Goal: Task Accomplishment & Management: Use online tool/utility

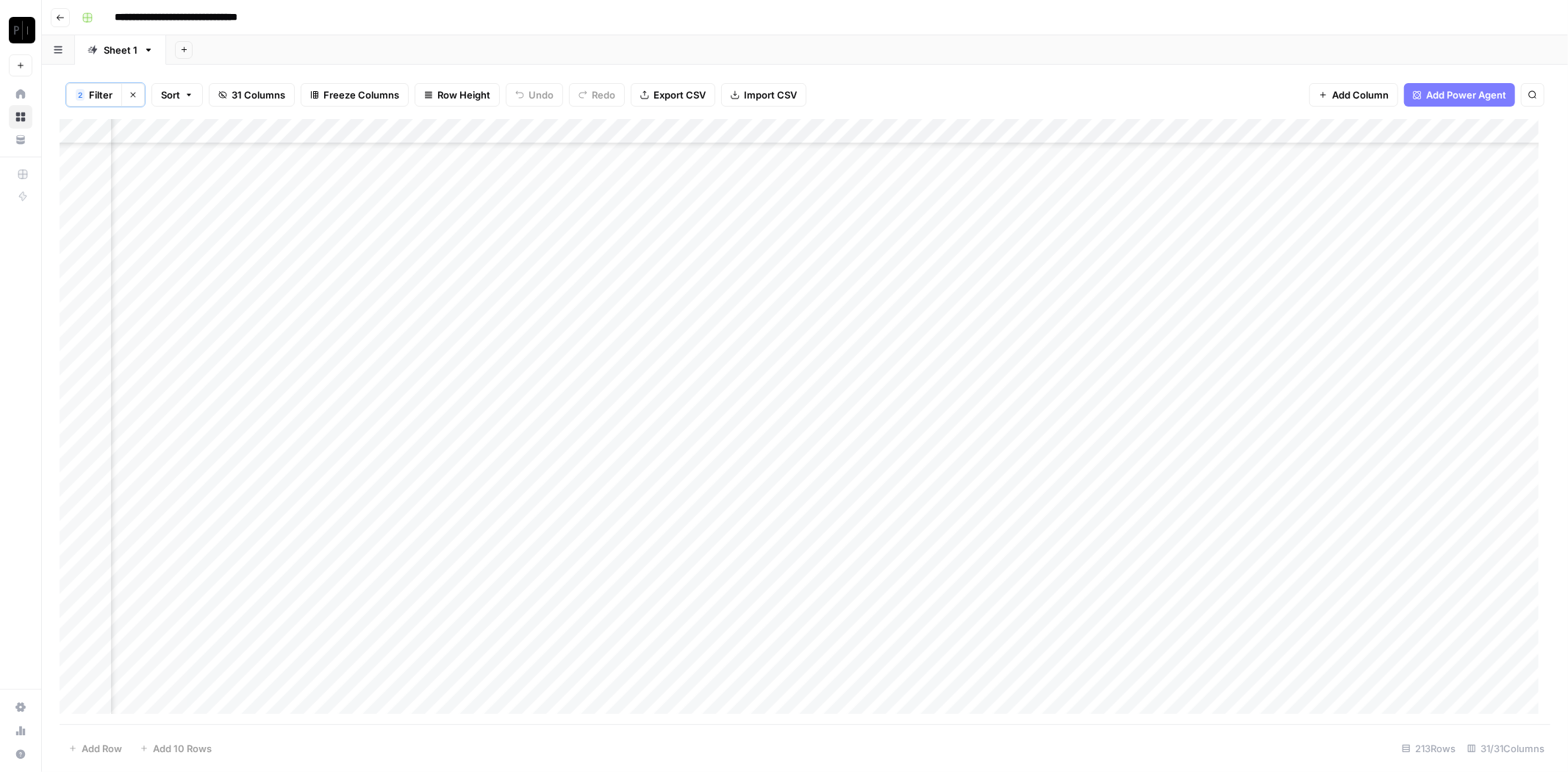
scroll to position [4751, 1351]
click at [125, 99] on button "Clear filters" at bounding box center [132, 94] width 24 height 24
click at [103, 95] on icon "button" at bounding box center [108, 94] width 9 height 9
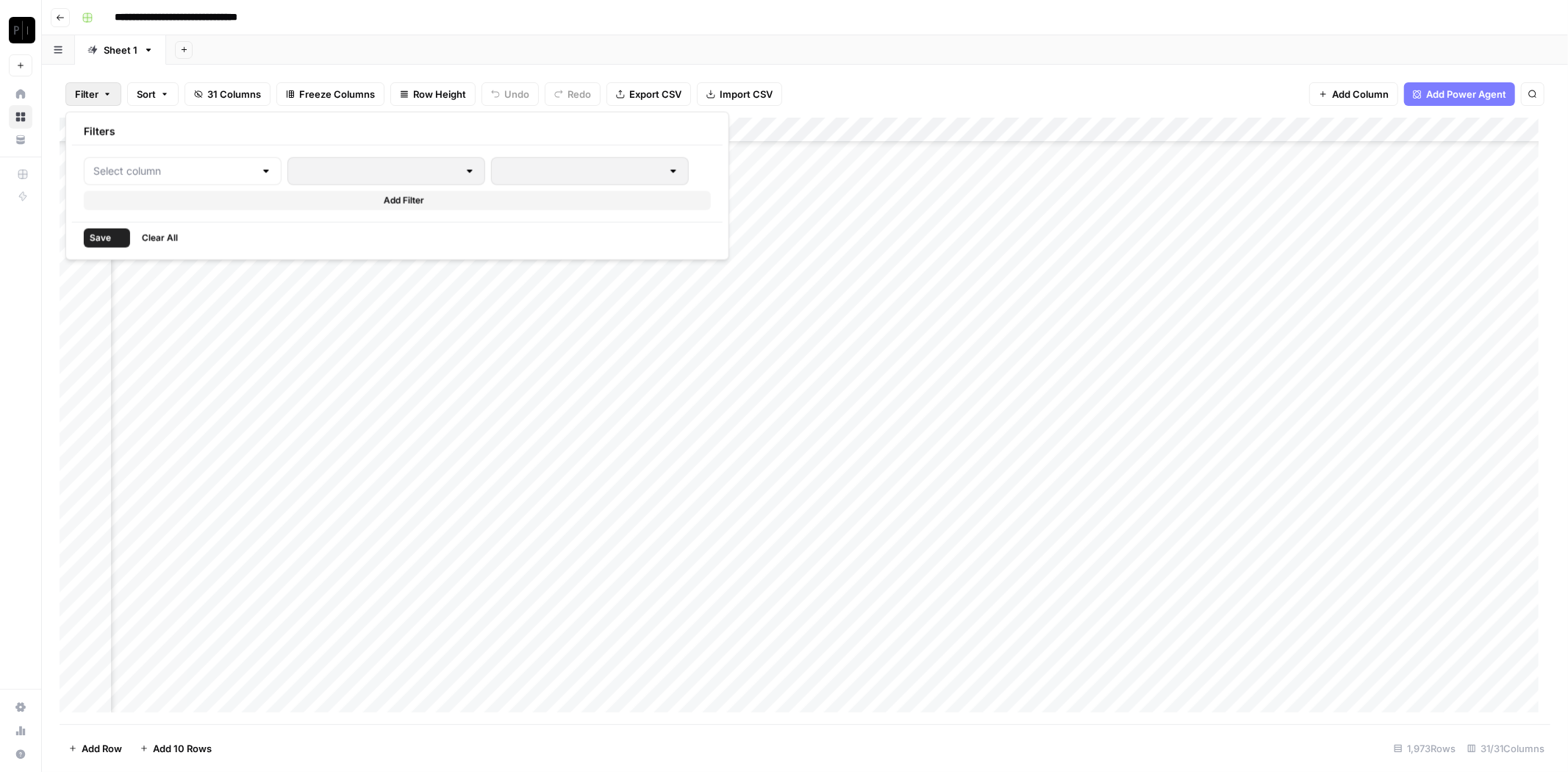
scroll to position [48754, 1351]
click at [152, 166] on input "text" at bounding box center [174, 171] width 161 height 15
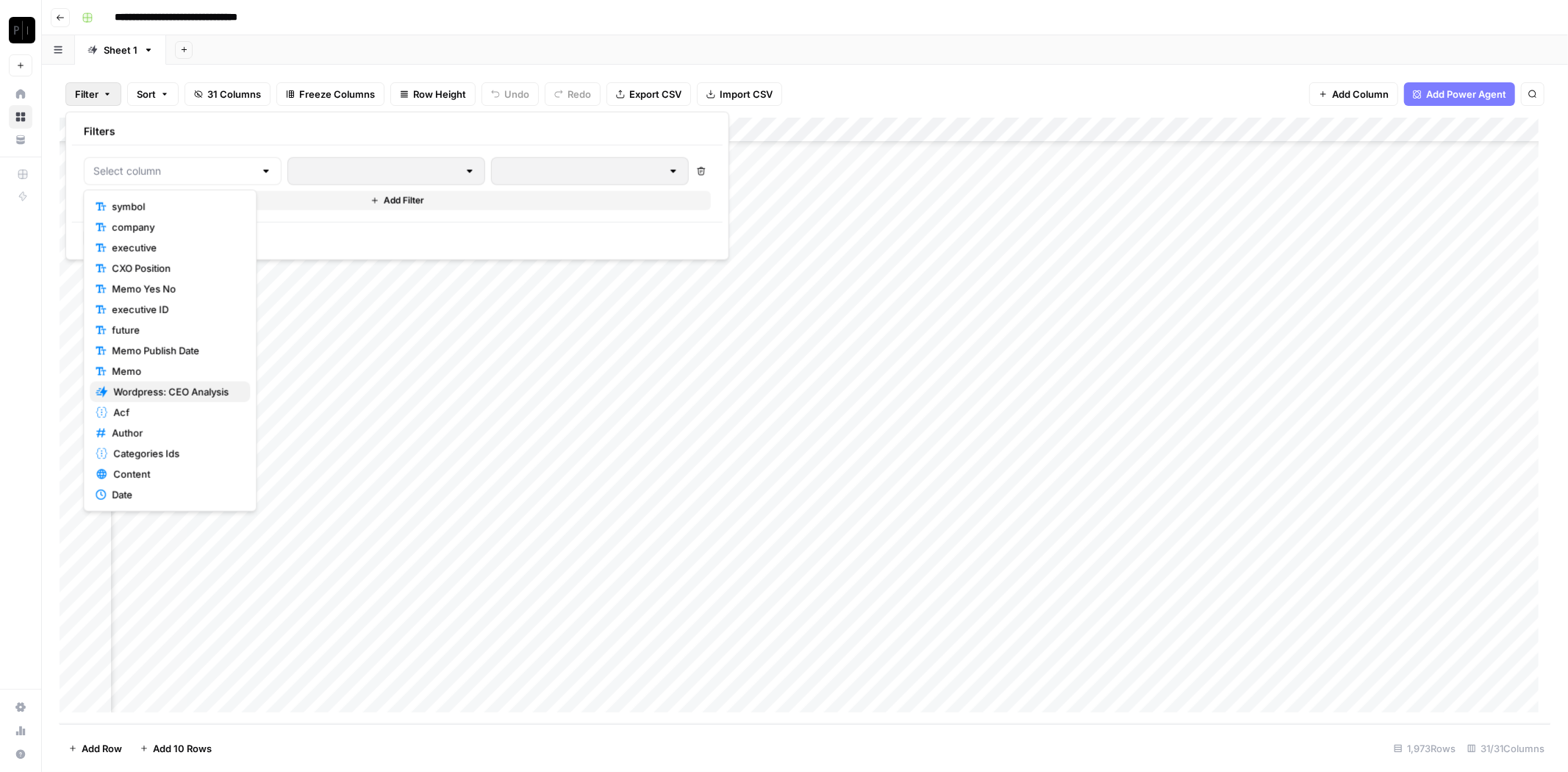
click at [193, 393] on span "Wordpress: CEO Analysis" at bounding box center [176, 392] width 125 height 15
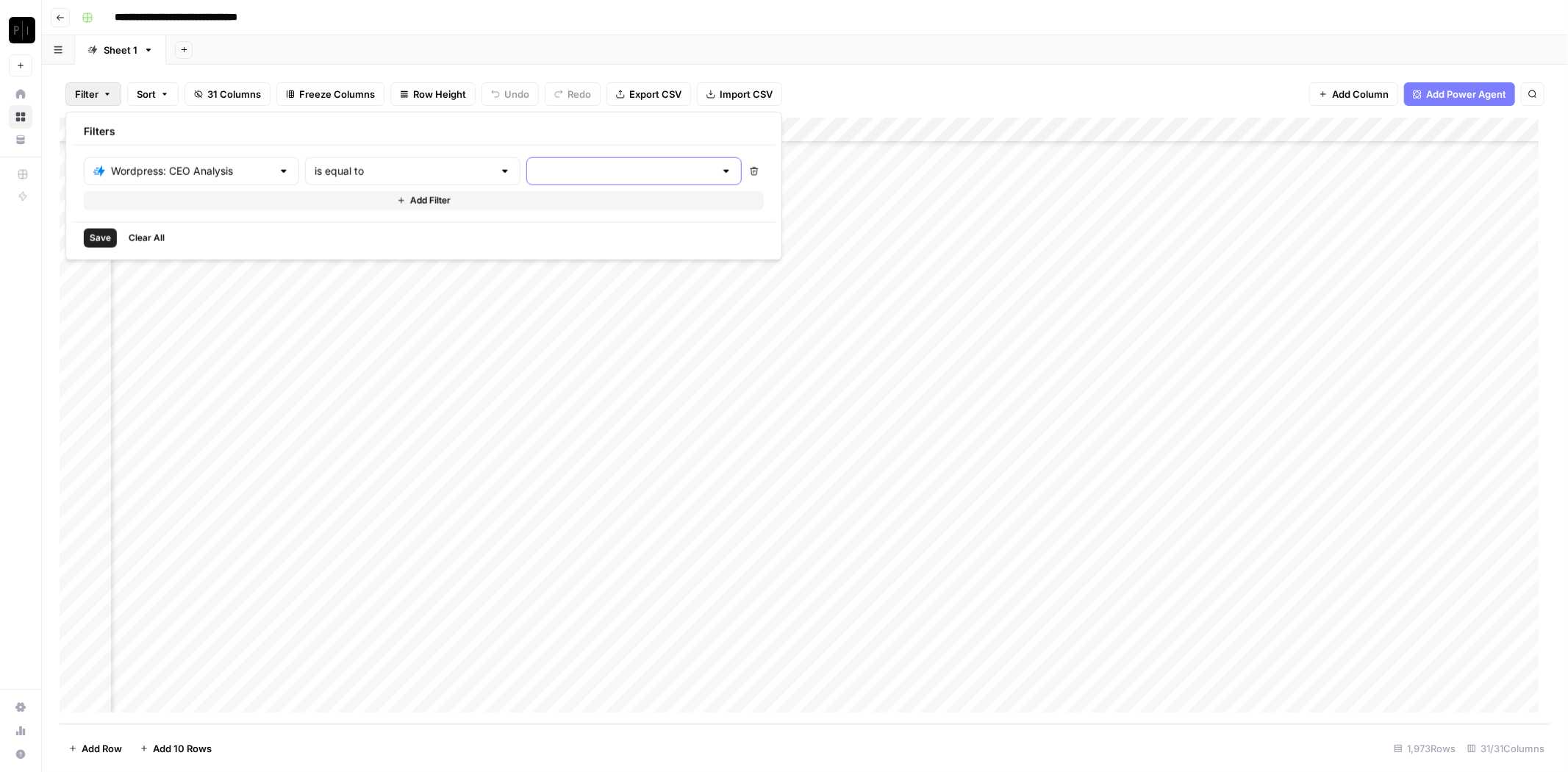
click at [536, 175] on input "text" at bounding box center [625, 171] width 178 height 15
click at [542, 282] on span "cancelled" at bounding box center [570, 289] width 161 height 15
click at [214, 202] on button "Add Filter" at bounding box center [491, 201] width 814 height 19
click at [136, 209] on input "text" at bounding box center [205, 205] width 223 height 15
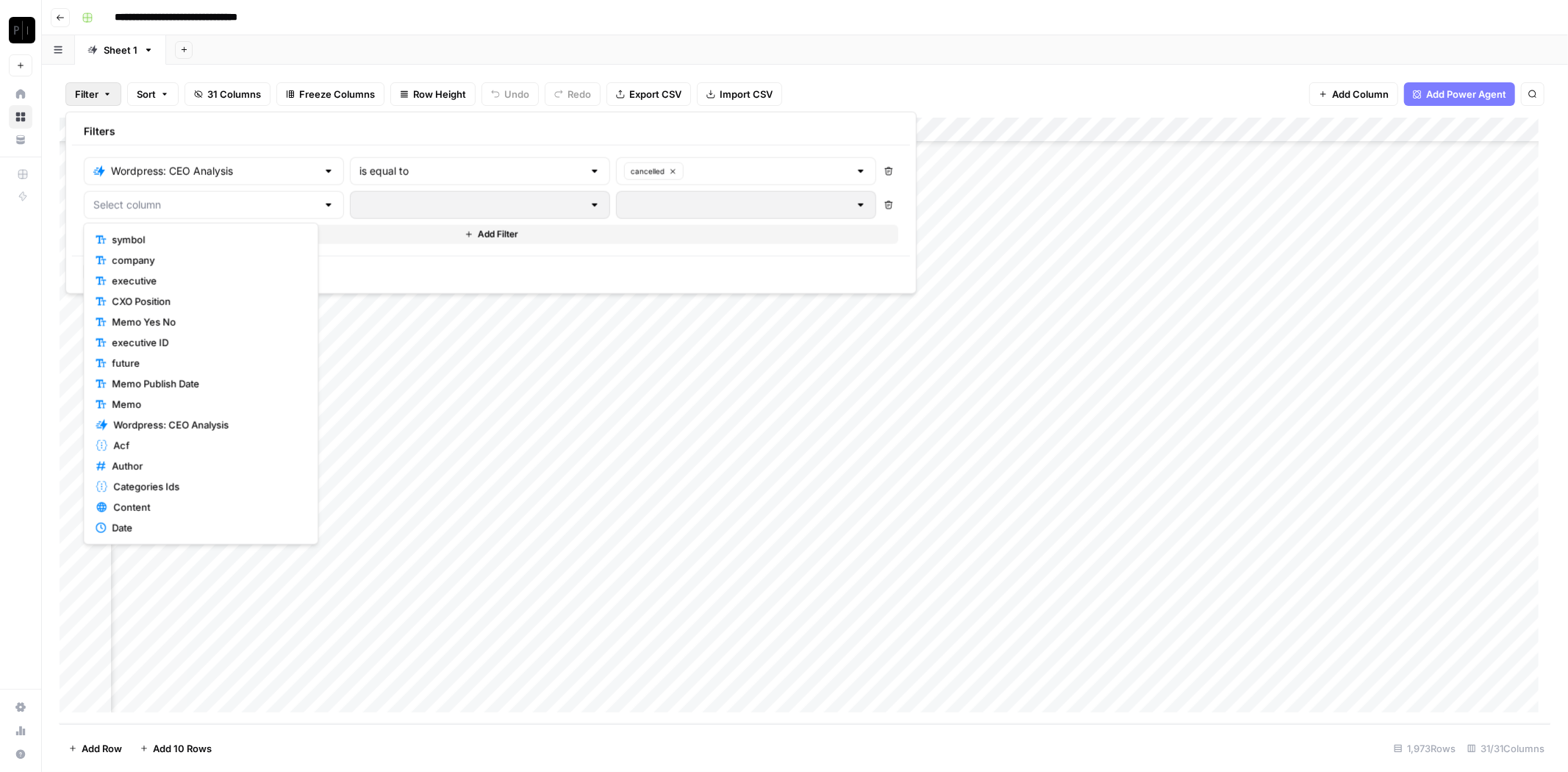
click at [148, 240] on span "symbol" at bounding box center [206, 239] width 188 height 15
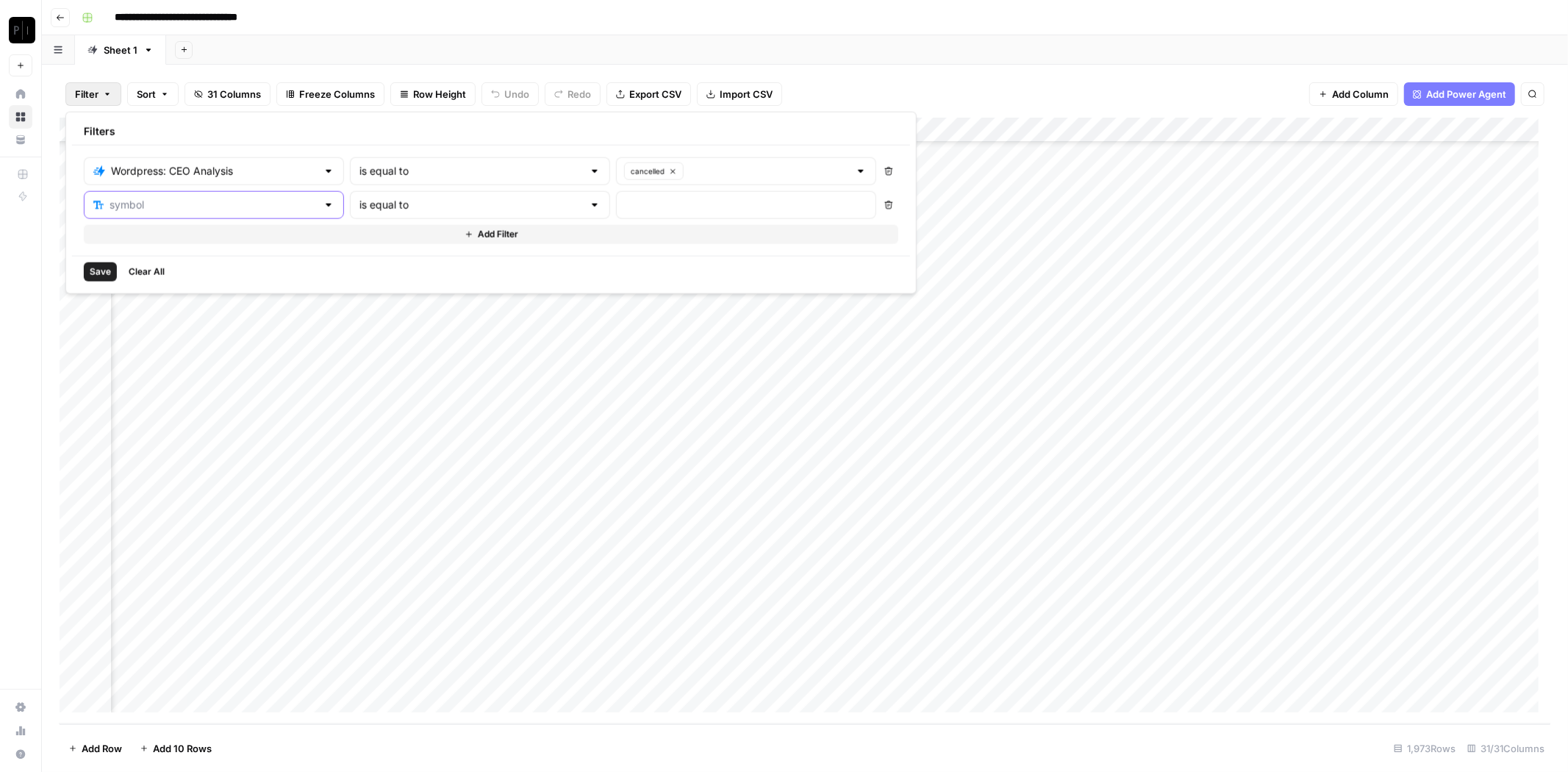
click at [140, 200] on input "text" at bounding box center [213, 205] width 207 height 15
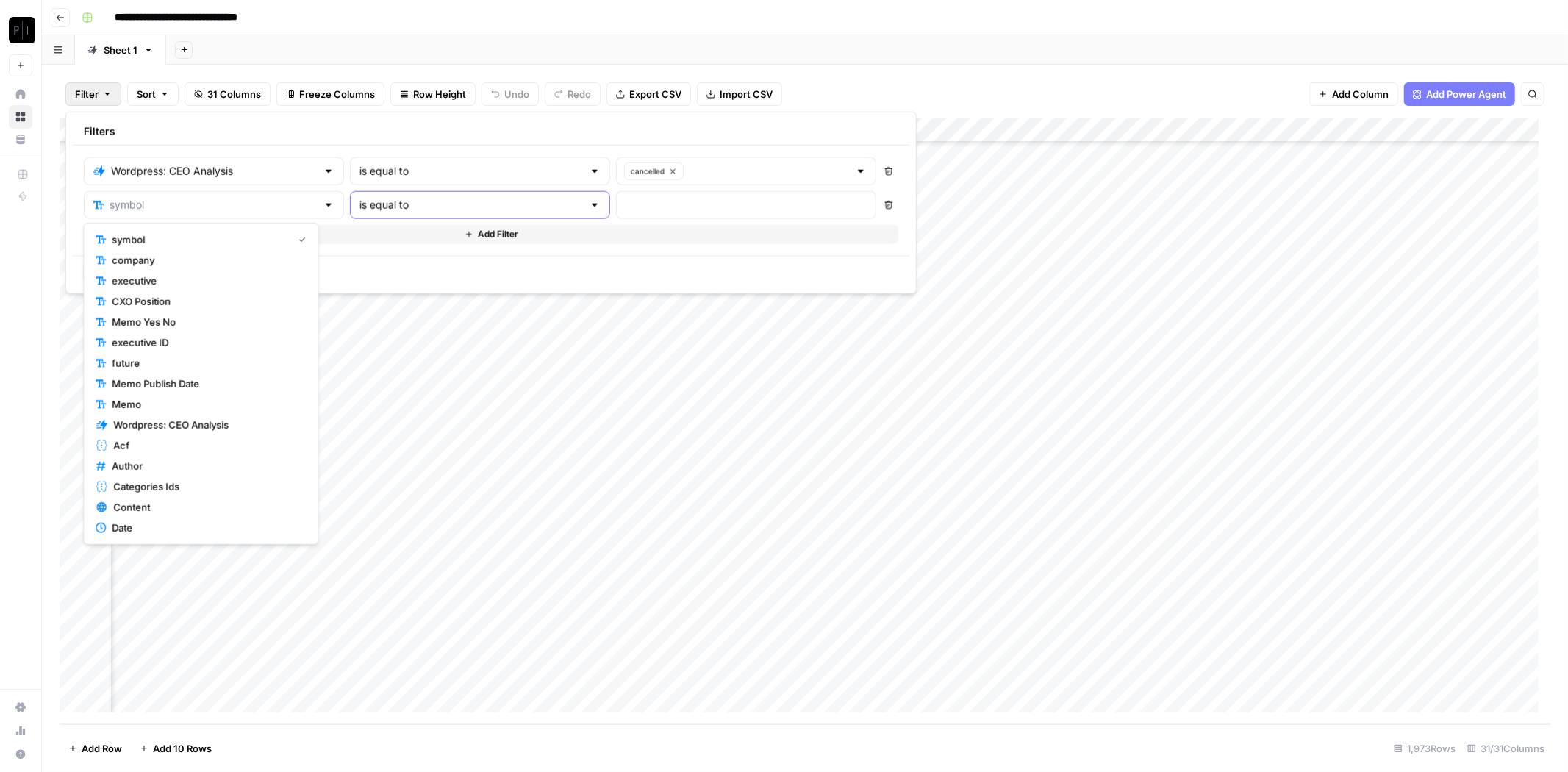
type input "symbol"
click at [398, 206] on input "text" at bounding box center [470, 205] width 223 height 15
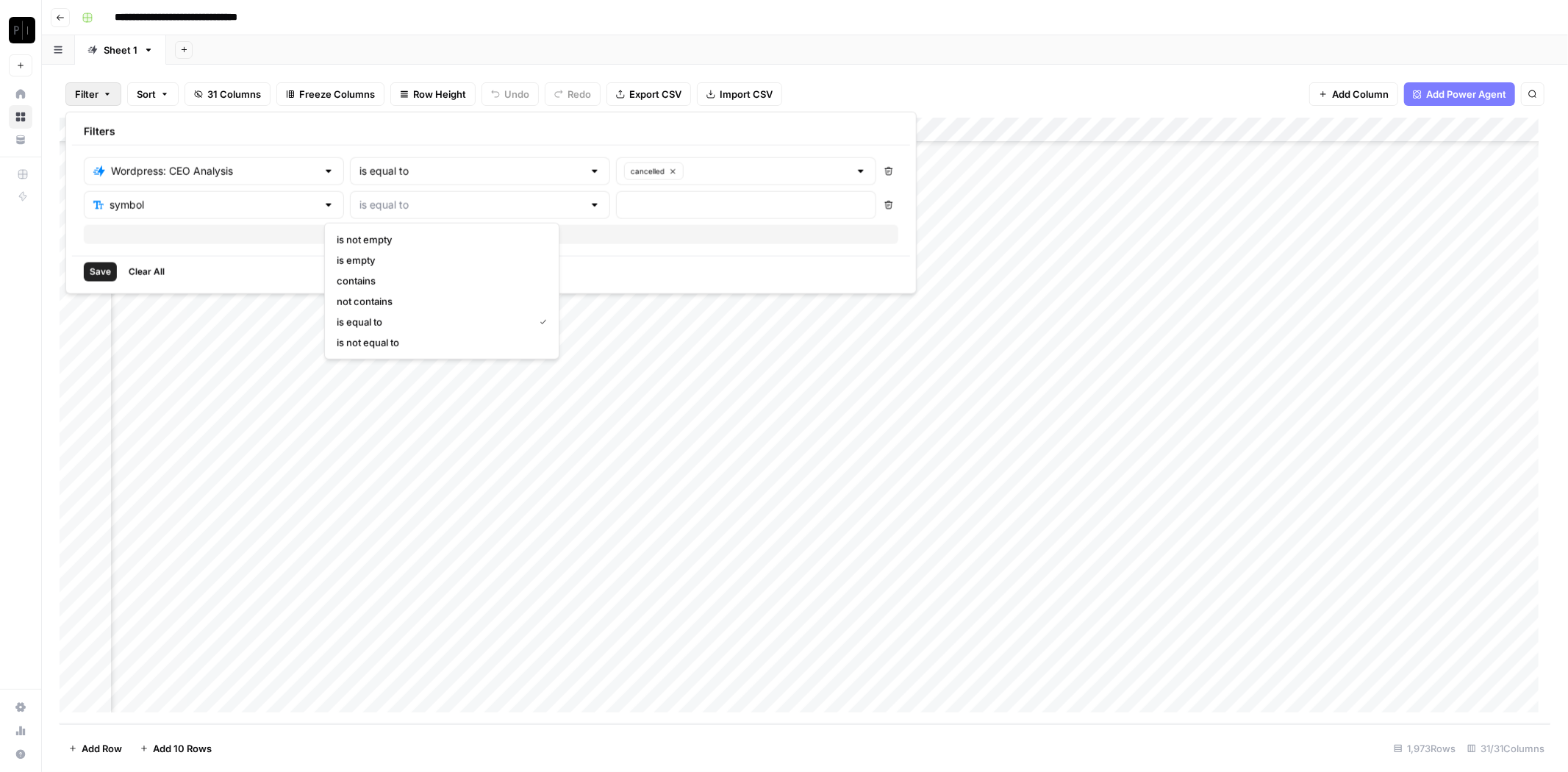
click at [395, 277] on span "contains" at bounding box center [439, 281] width 205 height 15
type input "contains"
click at [626, 206] on input "text" at bounding box center [746, 205] width 241 height 15
type input "c"
click at [440, 239] on button "Add Filter" at bounding box center [491, 235] width 814 height 19
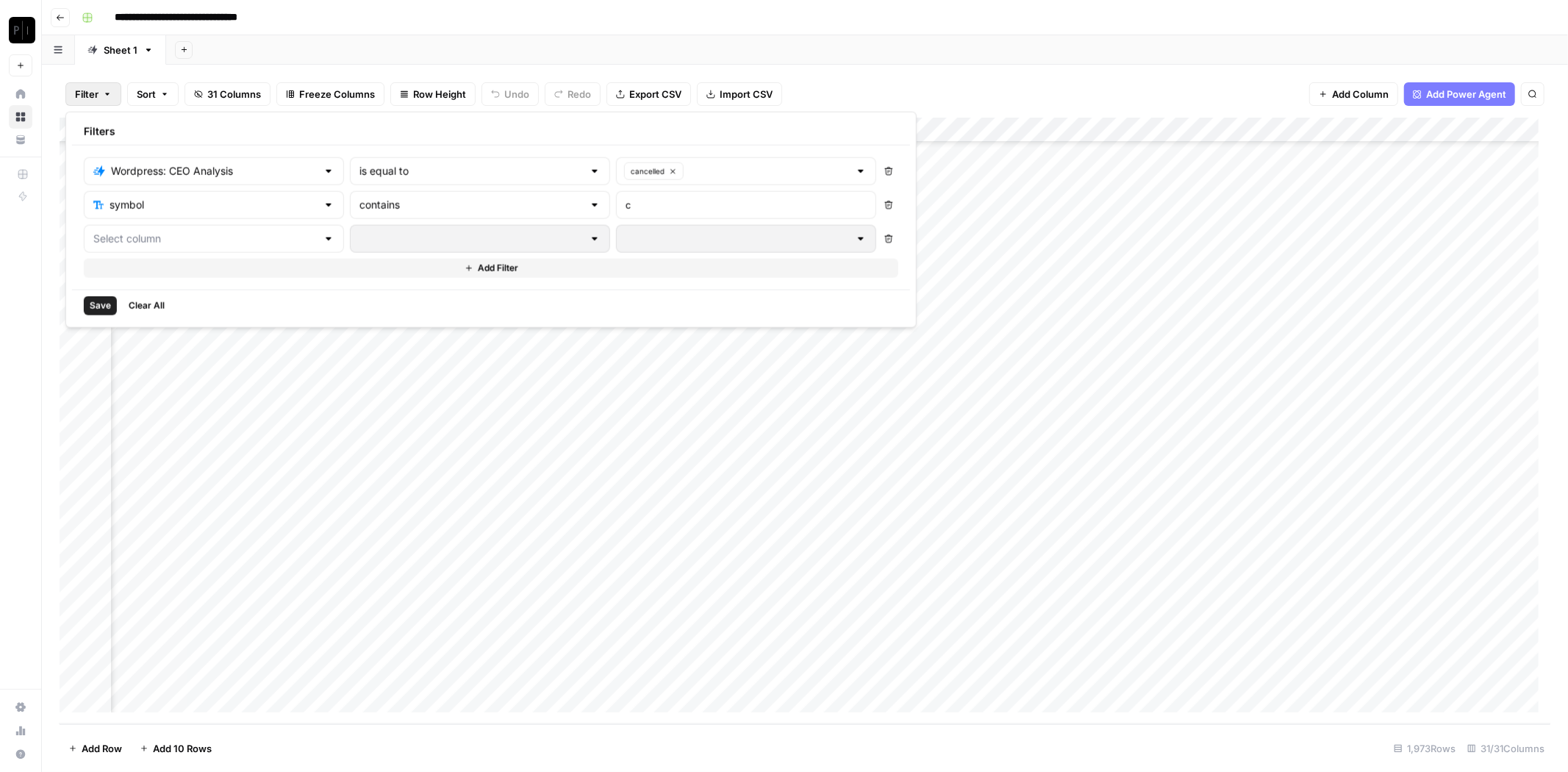
click at [109, 302] on span "Save" at bounding box center [101, 305] width 21 height 13
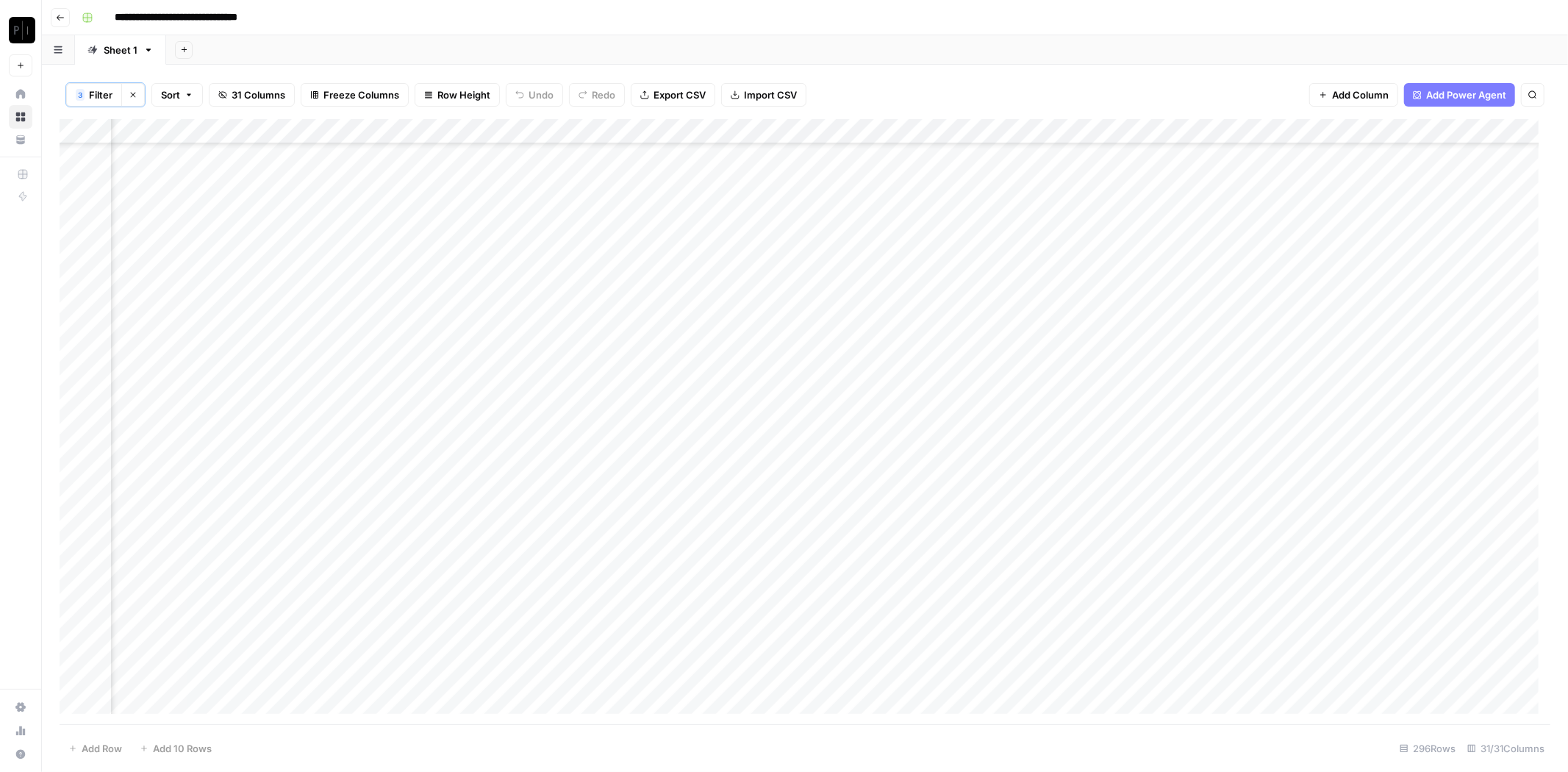
scroll to position [6825, 1351]
click at [840, 132] on div "Add Column" at bounding box center [804, 422] width 1490 height 606
click at [888, 169] on span "All Rows" at bounding box center [890, 163] width 93 height 15
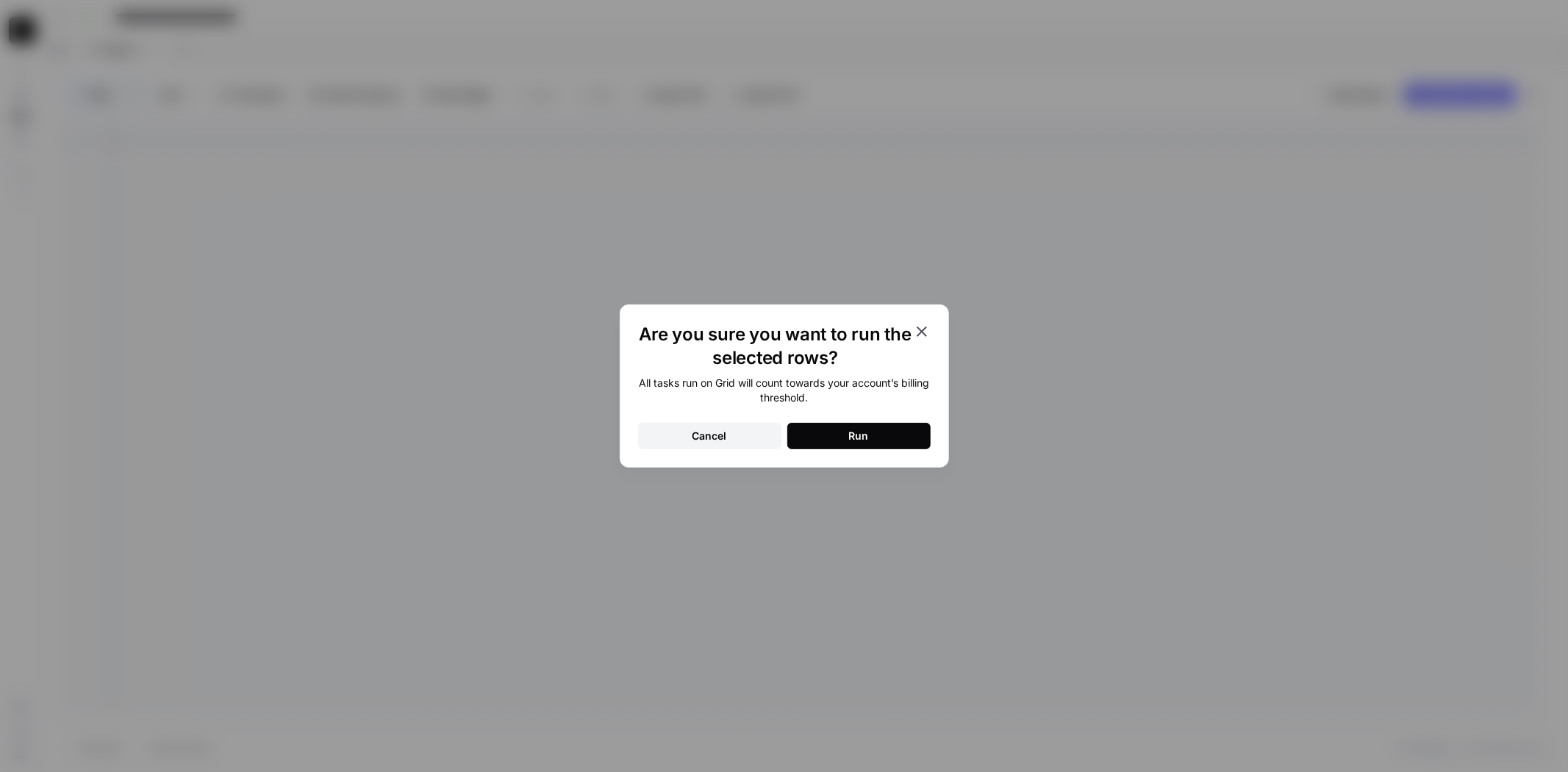
click at [878, 438] on button "Run" at bounding box center [859, 436] width 143 height 26
